Goal: Task Accomplishment & Management: Use online tool/utility

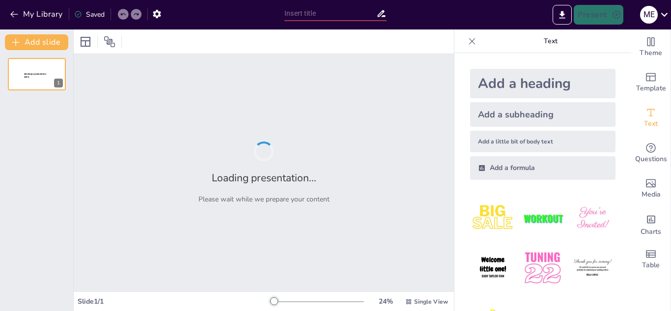
type input "Assessing Food Security and Sustainability in Higher Education: The ITERA Case …"
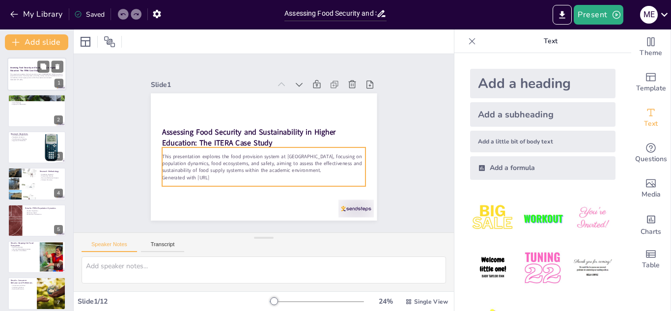
click at [44, 78] on p "This presentation explores the food provision system at [GEOGRAPHIC_DATA], focu…" at bounding box center [36, 75] width 53 height 5
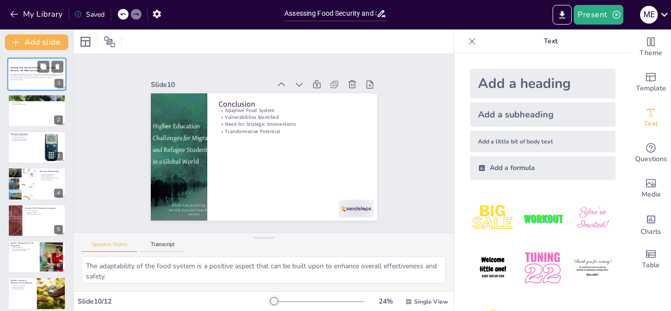
type textarea "Recommendations for management focus on creating structures for oversight and a…"
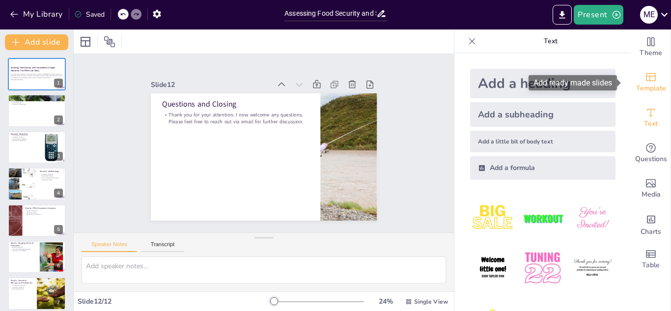
click at [639, 84] on span "Template" at bounding box center [651, 88] width 30 height 11
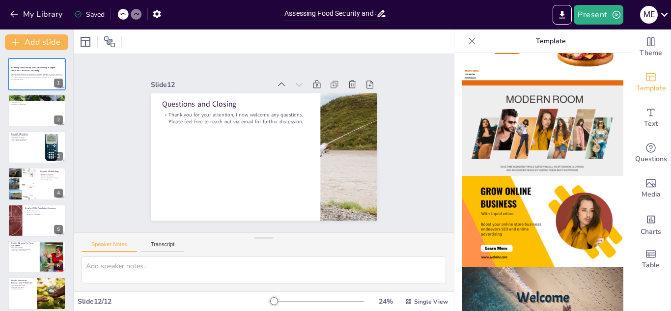
scroll to position [155, 0]
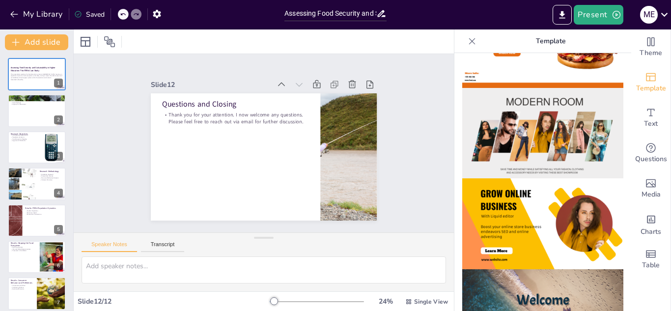
click at [547, 227] on img at bounding box center [542, 223] width 161 height 91
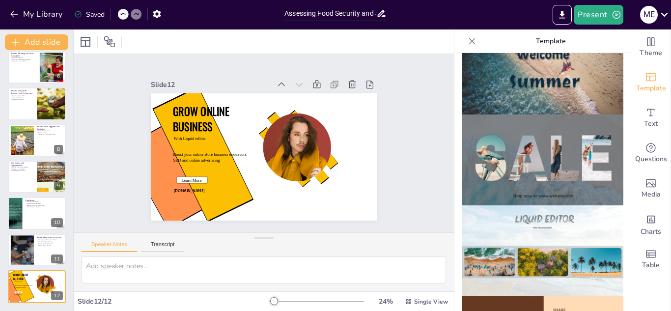
scroll to position [0, 0]
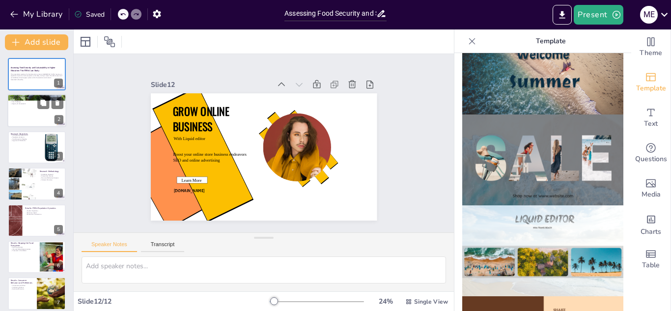
click at [23, 111] on div at bounding box center [36, 110] width 59 height 33
type textarea "The establishment of ITERA in [DATE] has significantly impacted the local area,…"
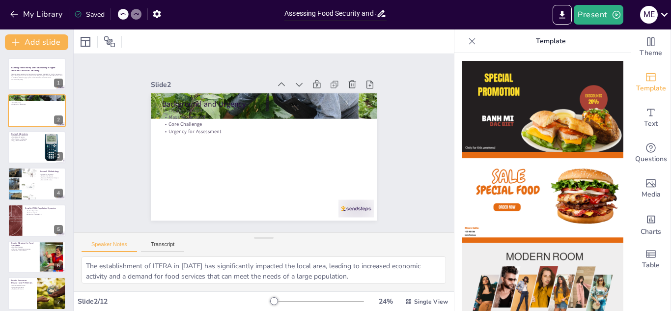
click at [469, 40] on icon at bounding box center [472, 41] width 6 height 6
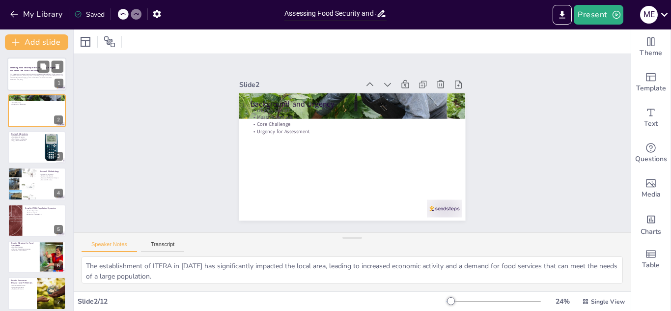
click at [32, 64] on div at bounding box center [36, 73] width 59 height 33
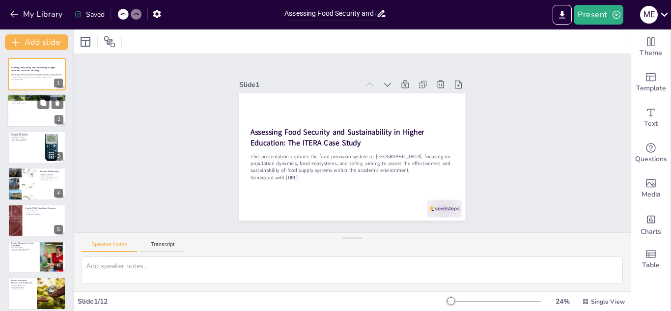
click at [31, 99] on div "ITERA's Growth Massive Demand Core Challenge Urgency for Assessment" at bounding box center [36, 101] width 53 height 7
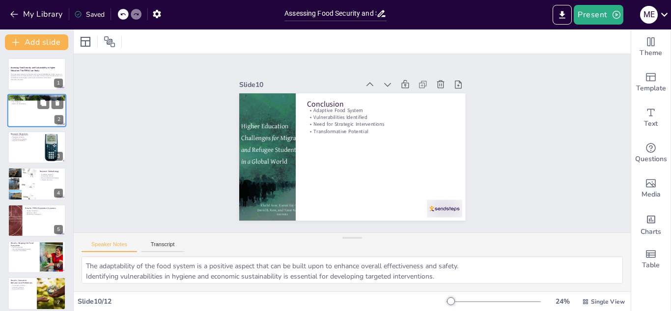
type textarea "Recommendations for management focus on creating structures for oversight and a…"
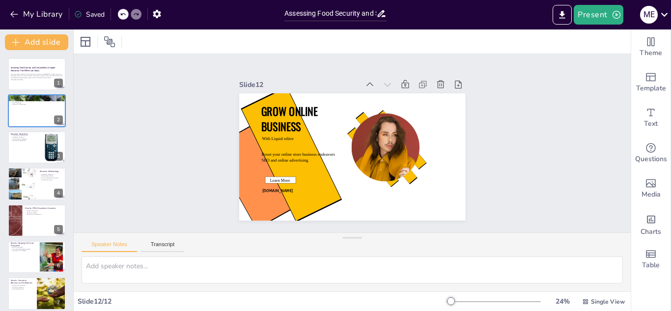
scroll to position [190, 0]
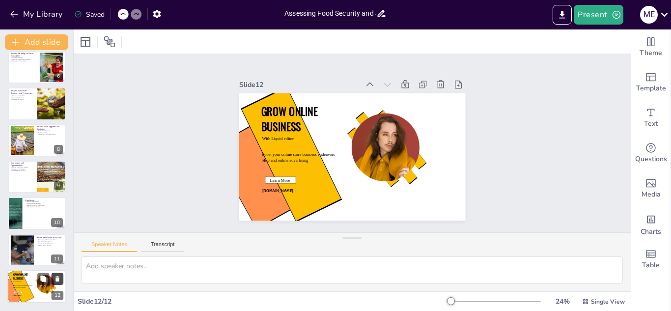
click at [56, 277] on icon at bounding box center [57, 278] width 4 height 5
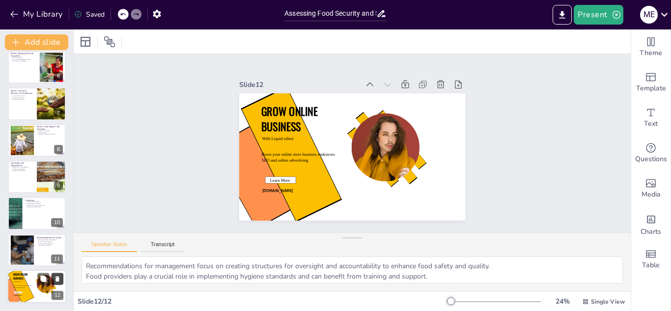
scroll to position [153, 0]
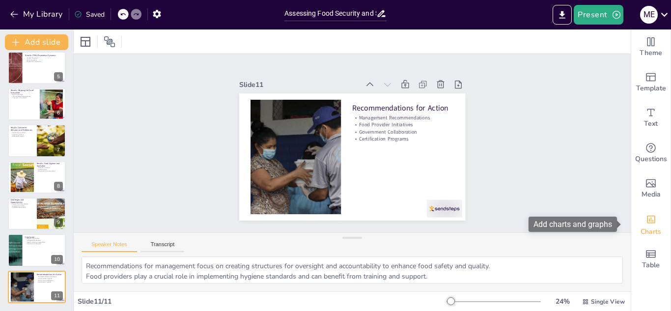
click at [646, 219] on icon "Add charts and graphs" at bounding box center [651, 219] width 10 height 10
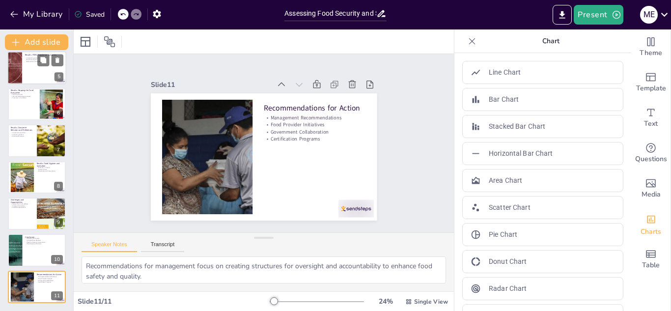
scroll to position [0, 0]
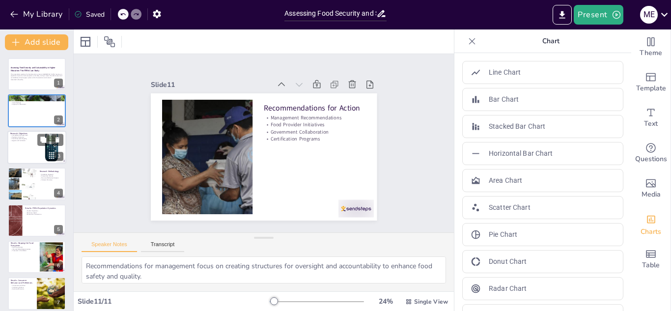
click at [35, 145] on div at bounding box center [36, 147] width 59 height 33
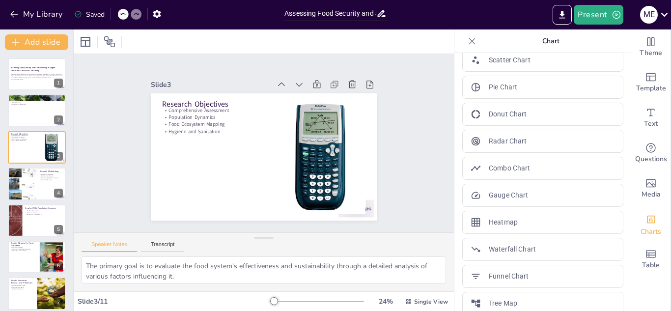
scroll to position [186, 0]
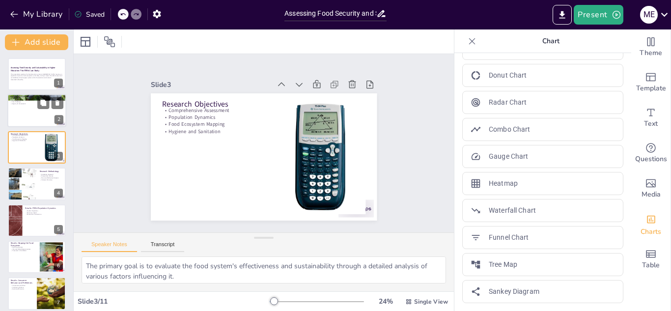
click at [21, 102] on p "Core Challenge" at bounding box center [36, 102] width 53 height 2
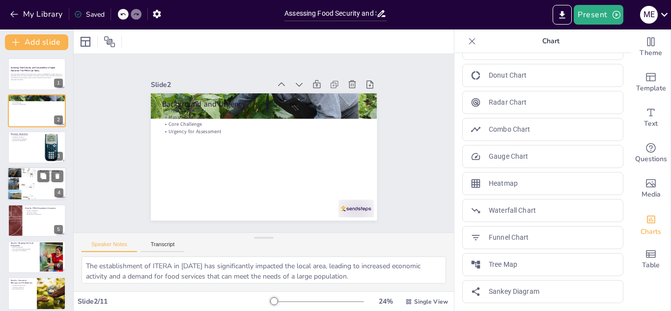
click at [38, 196] on div at bounding box center [36, 183] width 59 height 33
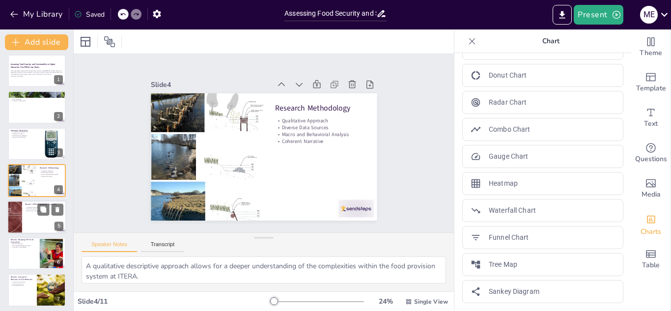
click at [36, 213] on div at bounding box center [36, 216] width 59 height 33
type textarea "The large student population at ITERA creates a unique set of challenges and op…"
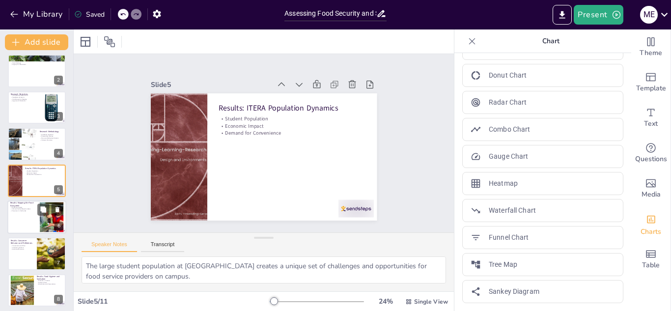
scroll to position [89, 0]
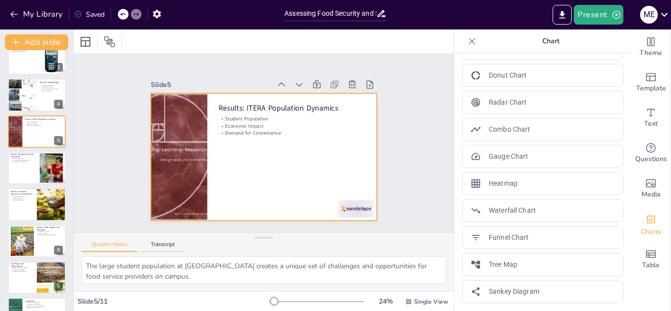
click at [258, 172] on div at bounding box center [264, 156] width 226 height 127
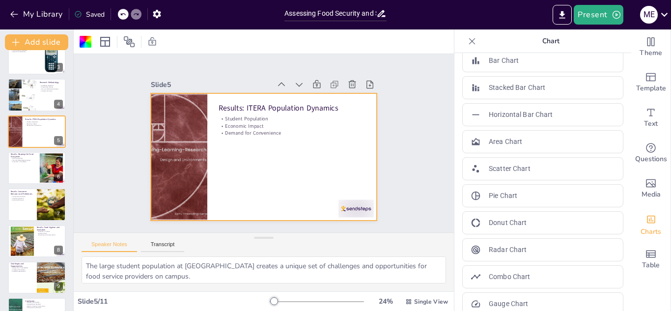
scroll to position [0, 0]
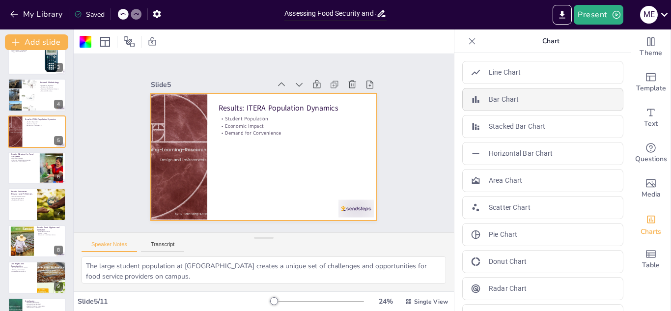
click at [504, 103] on p "Bar Chart" at bounding box center [504, 99] width 30 height 10
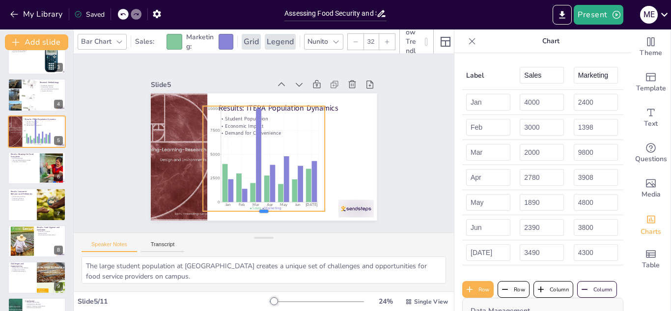
drag, startPoint x: 284, startPoint y: 204, endPoint x: 294, endPoint y: 208, distance: 9.9
click at [294, 211] on div at bounding box center [264, 215] width 122 height 8
click at [469, 39] on icon at bounding box center [472, 41] width 6 height 6
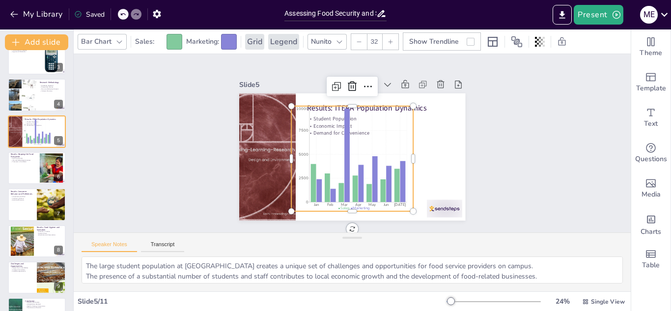
click at [409, 207] on div at bounding box center [413, 211] width 8 height 8
click at [353, 83] on icon at bounding box center [358, 86] width 10 height 10
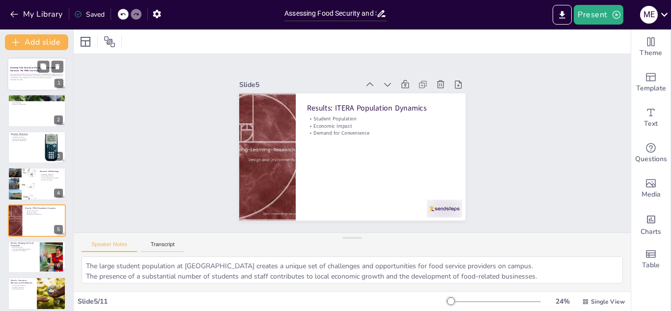
click at [30, 81] on div "This presentation explores the food provision system at ITERA Campus, focusing …" at bounding box center [36, 77] width 53 height 10
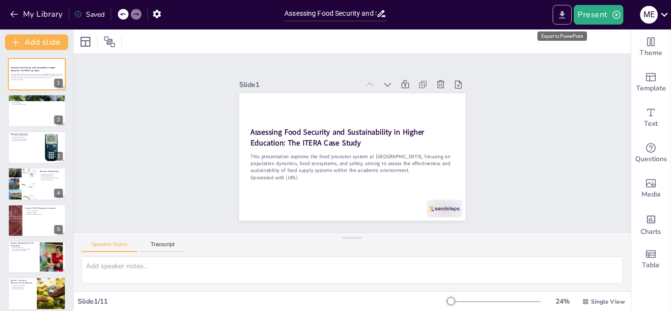
click at [560, 13] on icon "Export to PowerPoint" at bounding box center [562, 15] width 10 height 10
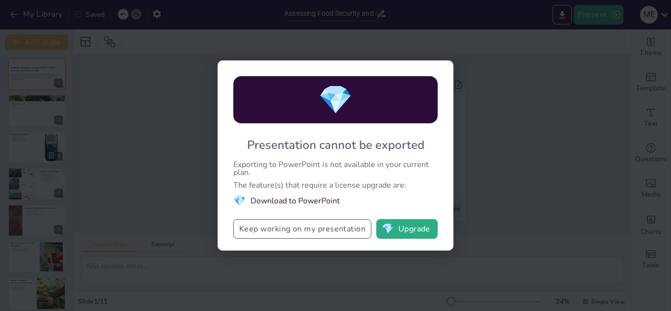
click at [293, 228] on button "Keep working on my presentation" at bounding box center [302, 229] width 138 height 20
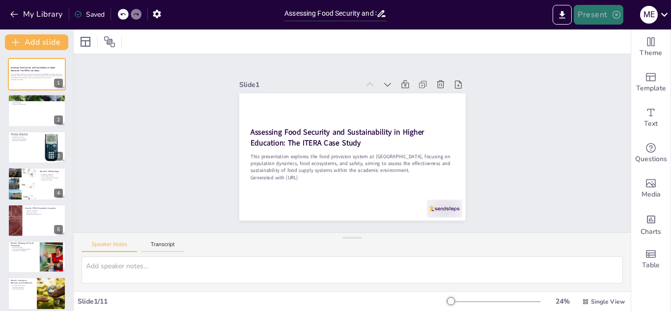
click at [600, 17] on button "Present" at bounding box center [598, 15] width 49 height 20
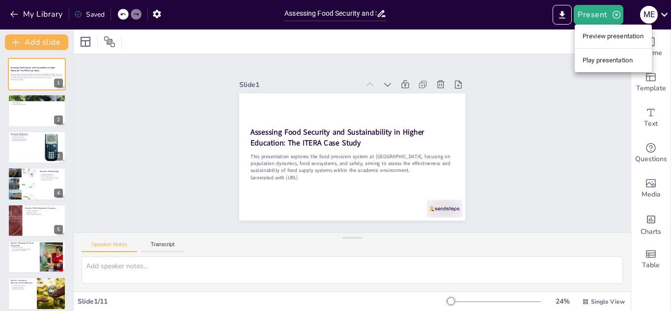
click at [600, 17] on div at bounding box center [335, 155] width 671 height 311
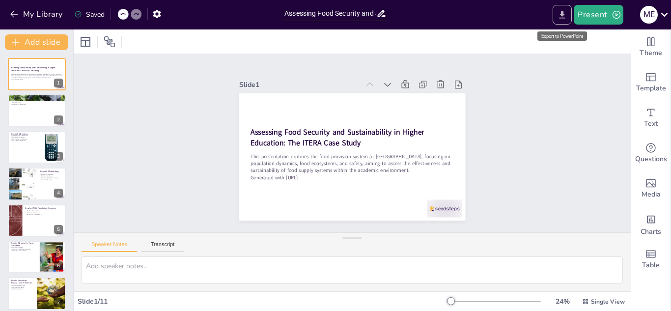
click at [563, 17] on icon "Export to PowerPoint" at bounding box center [562, 15] width 10 height 10
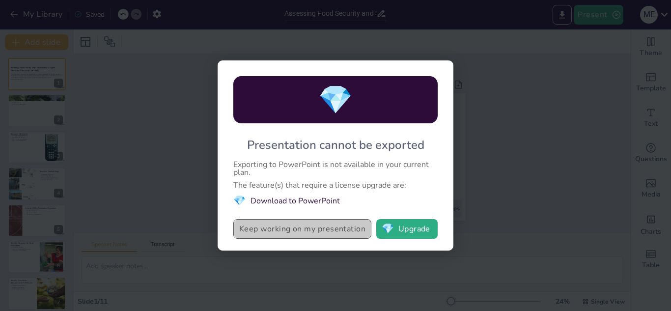
click at [333, 231] on button "Keep working on my presentation" at bounding box center [302, 229] width 138 height 20
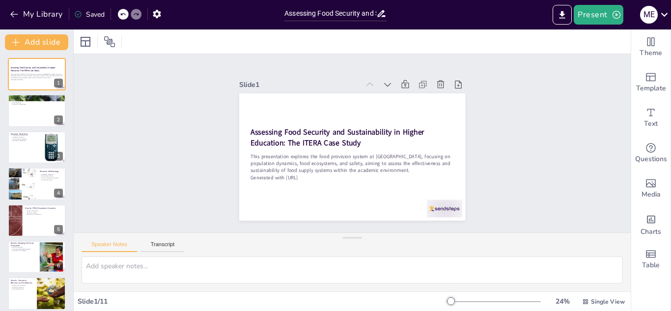
click at [91, 14] on div "Saved" at bounding box center [89, 14] width 30 height 9
click at [666, 13] on icon at bounding box center [664, 14] width 13 height 13
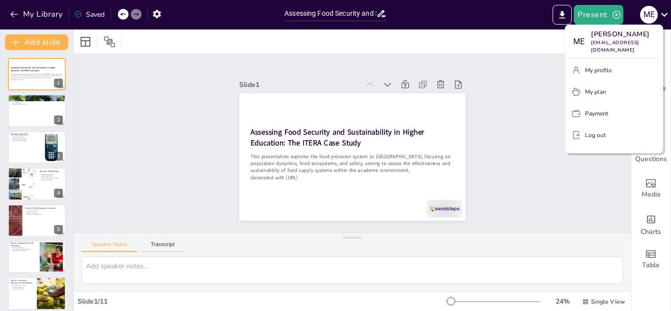
click at [666, 13] on div at bounding box center [335, 155] width 671 height 311
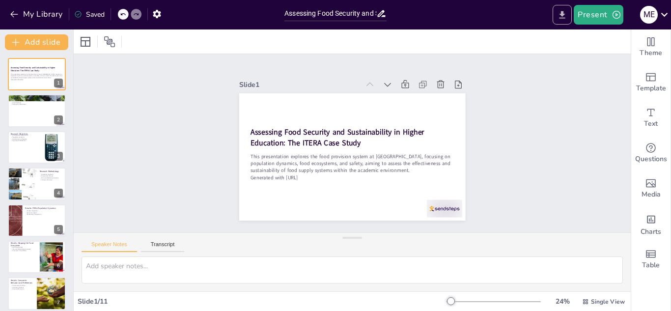
click at [556, 17] on button "Export to PowerPoint" at bounding box center [561, 15] width 19 height 20
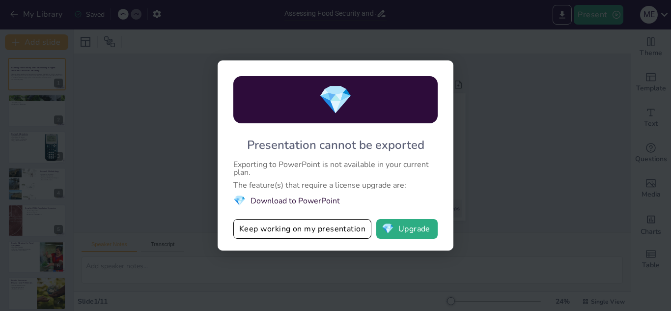
click at [320, 201] on li "💎 Download to PowerPoint" at bounding box center [335, 200] width 204 height 13
click at [308, 197] on li "💎 Download to PowerPoint" at bounding box center [335, 200] width 204 height 13
click at [309, 197] on li "💎 Download to PowerPoint" at bounding box center [335, 200] width 204 height 13
click at [393, 227] on span "💎" at bounding box center [388, 229] width 12 height 10
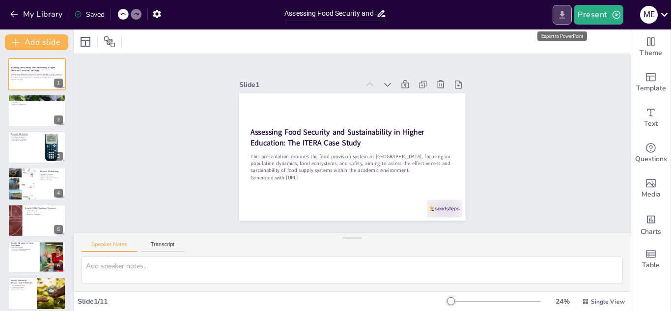
click at [567, 16] on icon "Export to PowerPoint" at bounding box center [562, 15] width 10 height 10
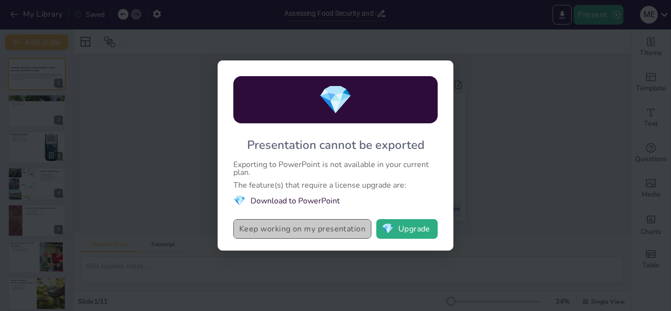
click at [293, 232] on button "Keep working on my presentation" at bounding box center [302, 229] width 138 height 20
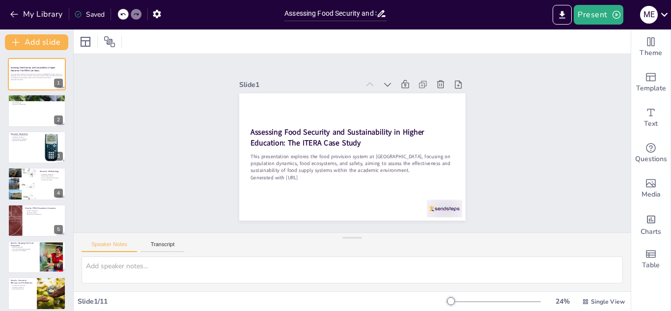
click at [96, 15] on div "Saved" at bounding box center [89, 14] width 30 height 9
click at [158, 12] on icon "button" at bounding box center [157, 14] width 8 height 8
click at [160, 16] on icon "button" at bounding box center [157, 14] width 8 height 8
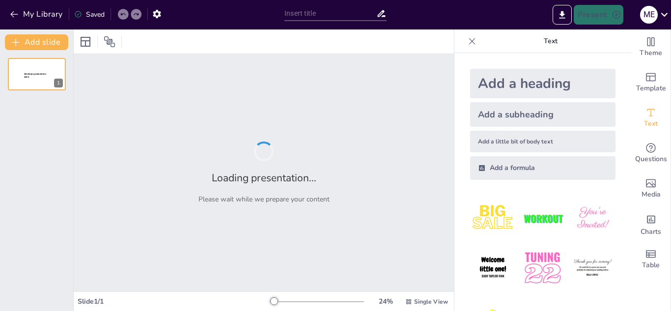
type input "Assessing Food Security and Sustainability in Higher Education: The ITERA Case …"
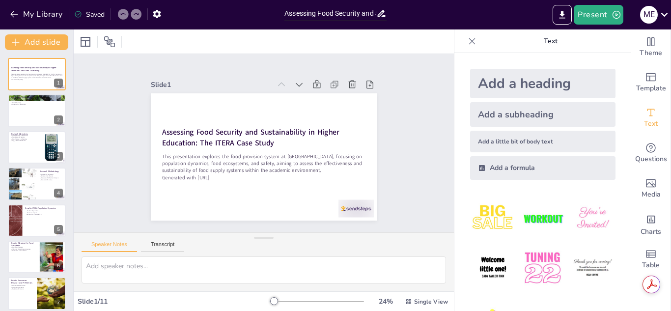
click at [469, 41] on icon at bounding box center [472, 41] width 6 height 6
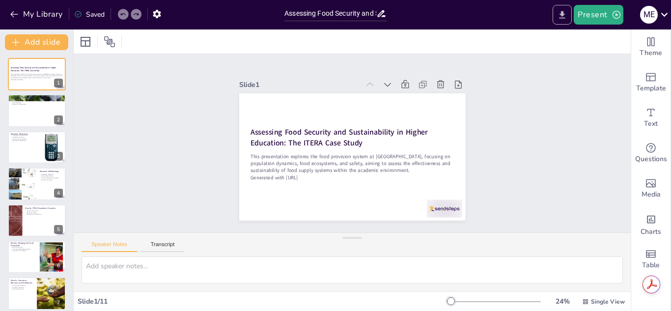
click at [561, 15] on icon "Export to PowerPoint" at bounding box center [562, 15] width 10 height 10
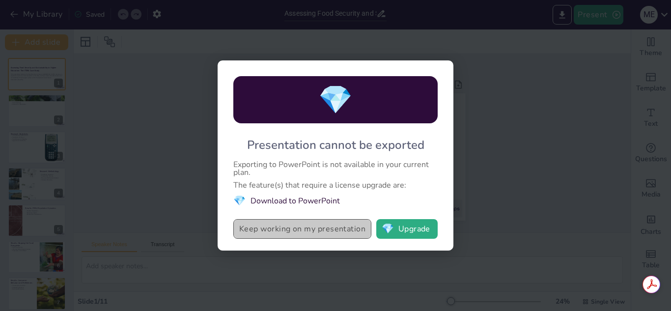
click at [334, 224] on button "Keep working on my presentation" at bounding box center [302, 229] width 138 height 20
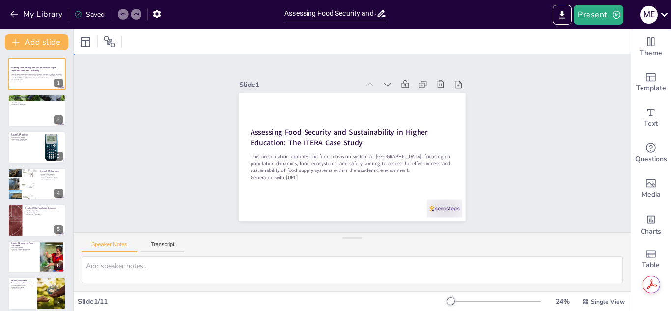
click at [526, 169] on div "Slide 1 Assessing Food Security and Sustainability in Higher Education: The ITE…" at bounding box center [352, 143] width 573 height 235
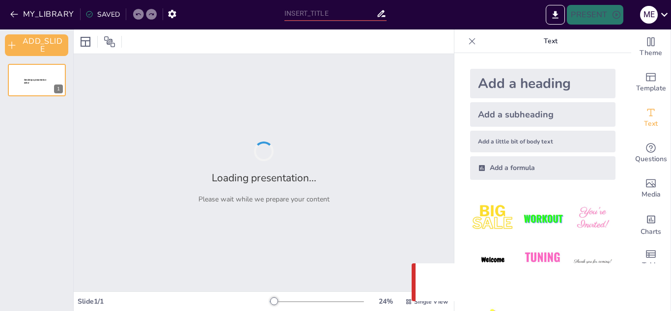
type input "Assessing Food Security and Sustainability in Higher Education: The ITERA Case …"
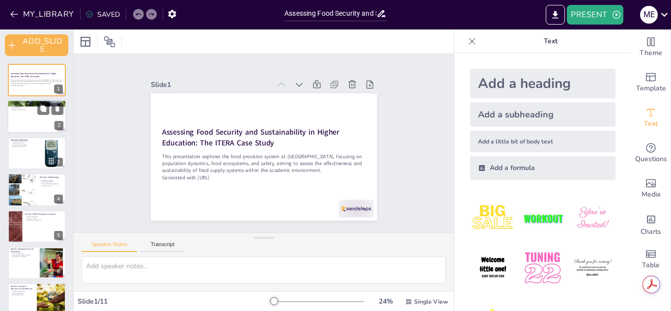
click at [24, 119] on div at bounding box center [36, 116] width 59 height 33
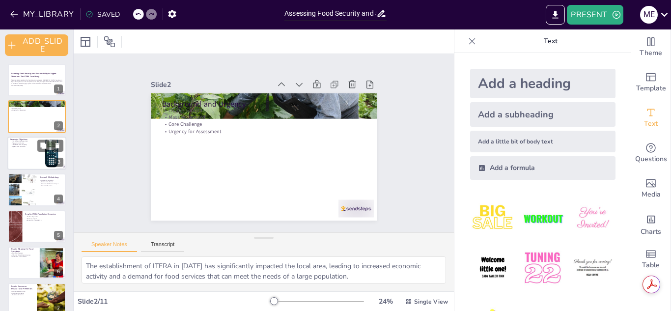
click at [29, 155] on div at bounding box center [36, 153] width 59 height 33
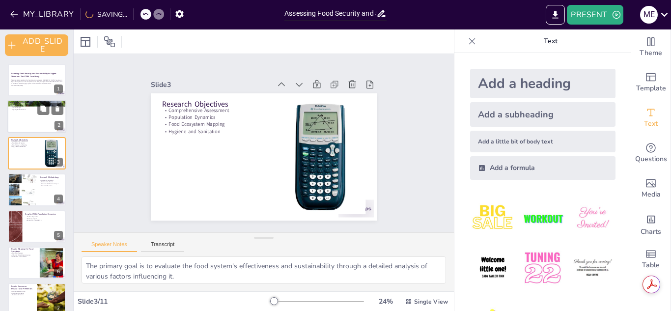
click at [28, 122] on div at bounding box center [36, 116] width 59 height 33
type textarea "The establishment of ITERA in [DATE] has significantly impacted the local area,…"
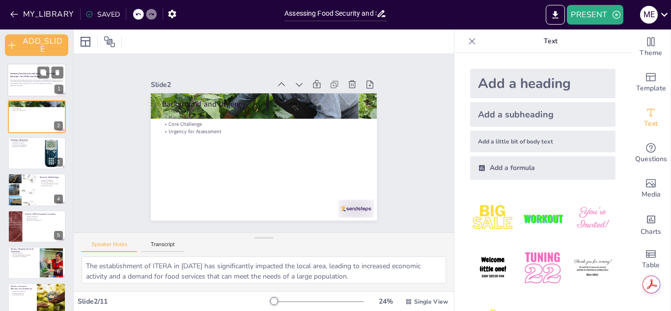
click at [33, 89] on div at bounding box center [36, 79] width 59 height 33
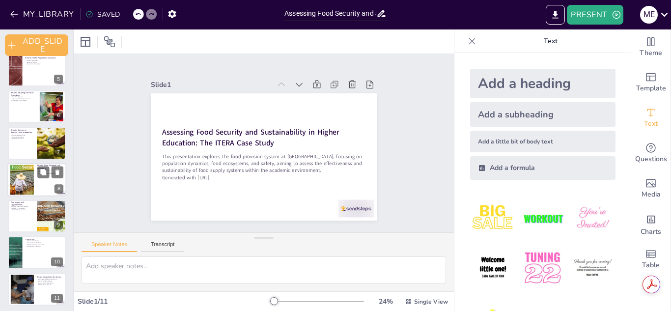
scroll to position [159, 0]
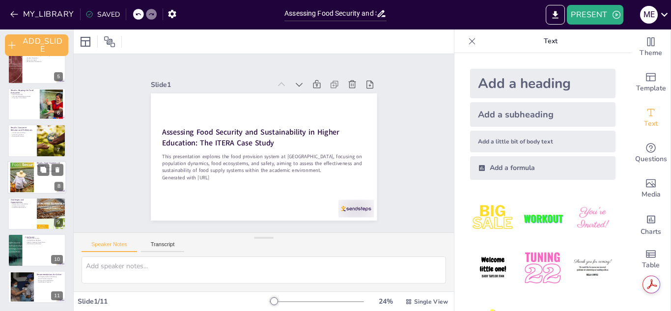
click at [29, 171] on div at bounding box center [22, 177] width 53 height 30
type textarea "The disparity between positive attitudes and actual practices indicates a criti…"
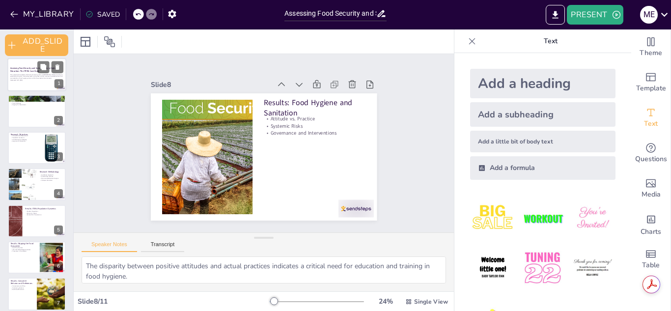
scroll to position [0, 0]
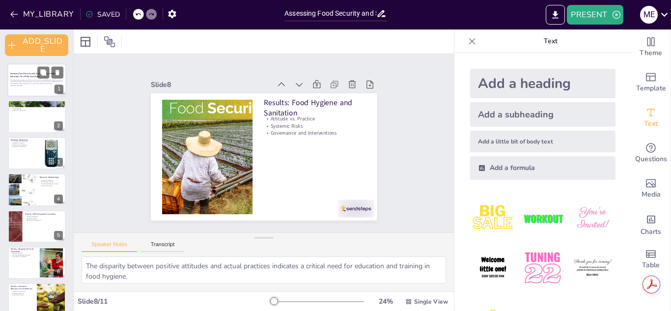
click at [35, 81] on p "This presentation explores the food provision system at [GEOGRAPHIC_DATA], focu…" at bounding box center [36, 81] width 53 height 5
